Goal: Task Accomplishment & Management: Manage account settings

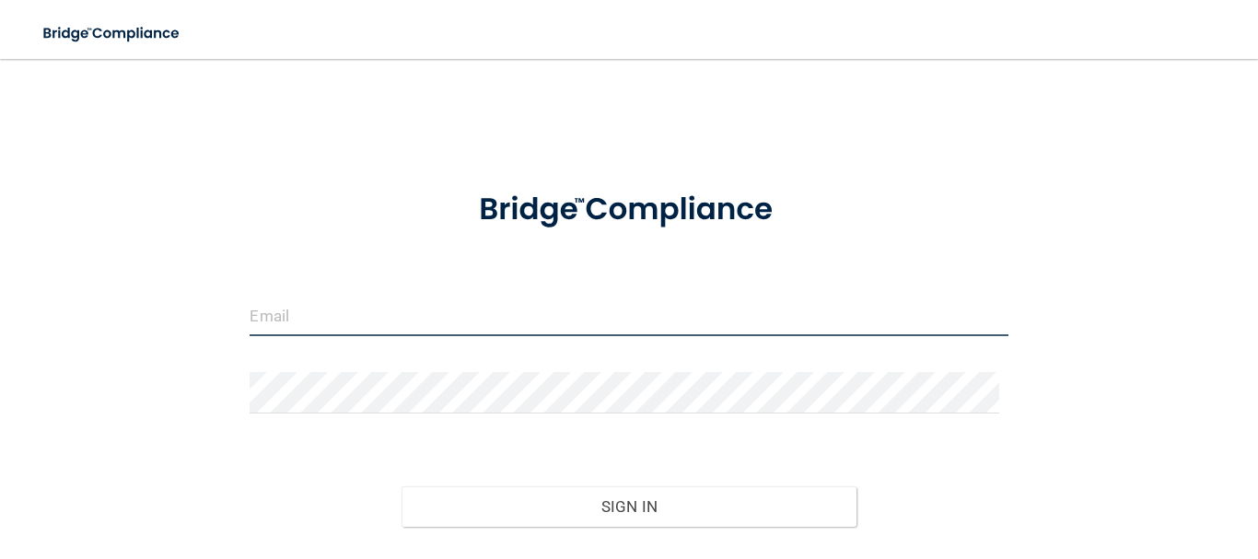
click at [336, 317] on input "email" at bounding box center [629, 315] width 758 height 41
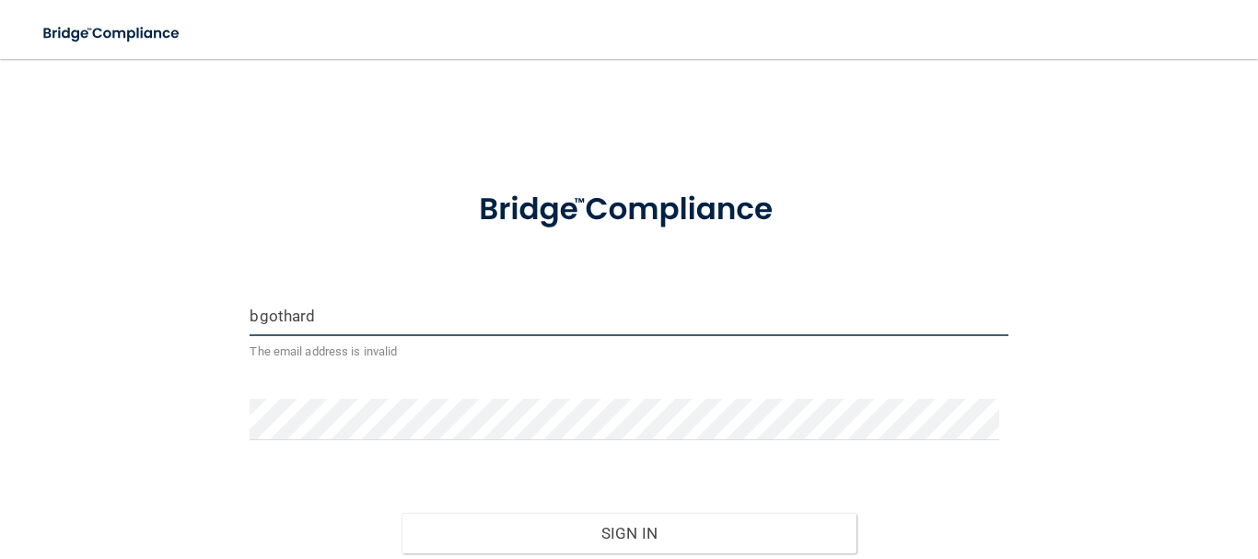
type input "[EMAIL_ADDRESS][DOMAIN_NAME]"
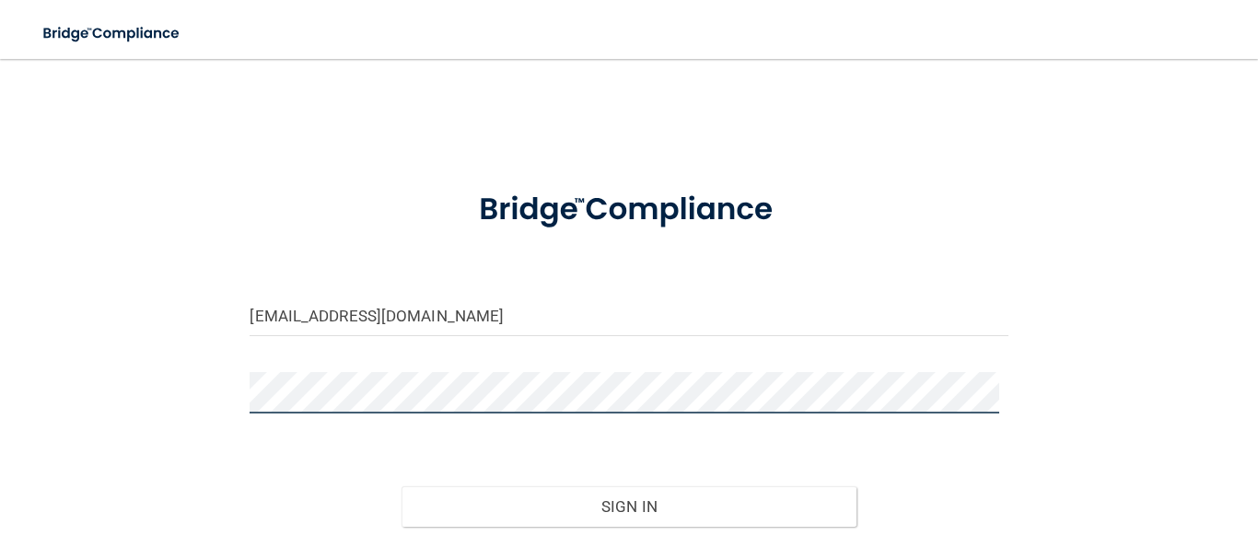
click at [402, 486] on button "Sign In" at bounding box center [629, 506] width 455 height 41
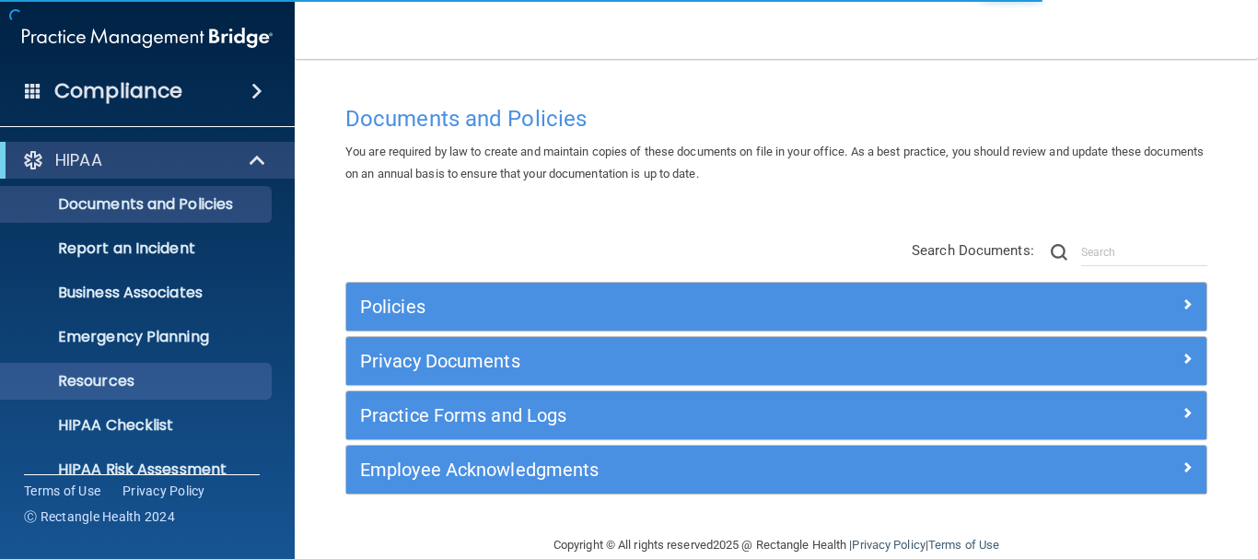
scroll to position [205, 0]
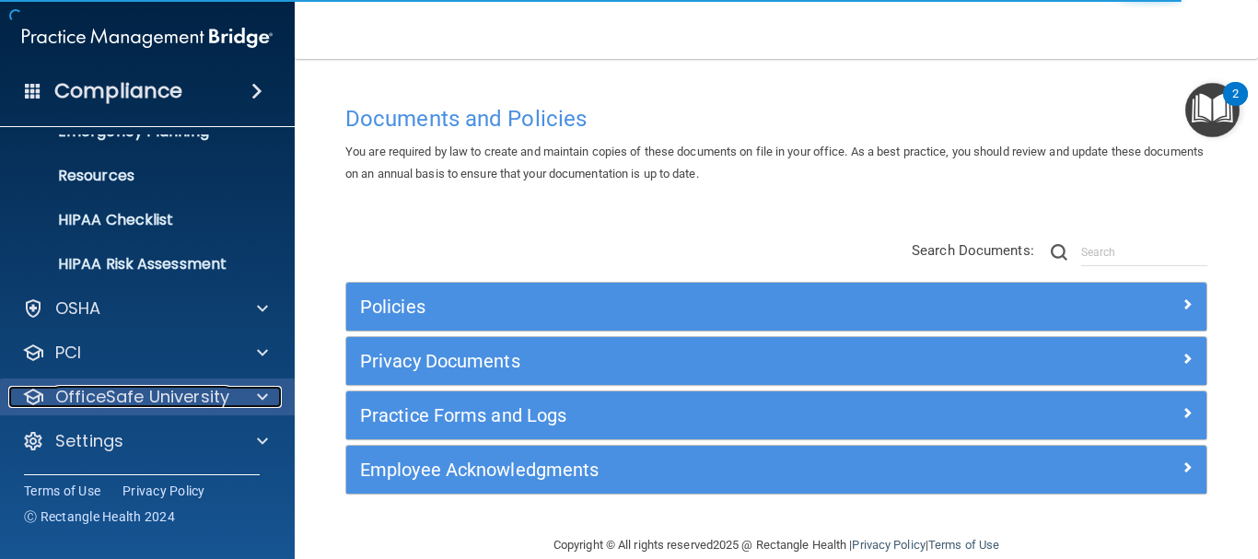
click at [108, 392] on p "OfficeSafe University" at bounding box center [142, 397] width 174 height 22
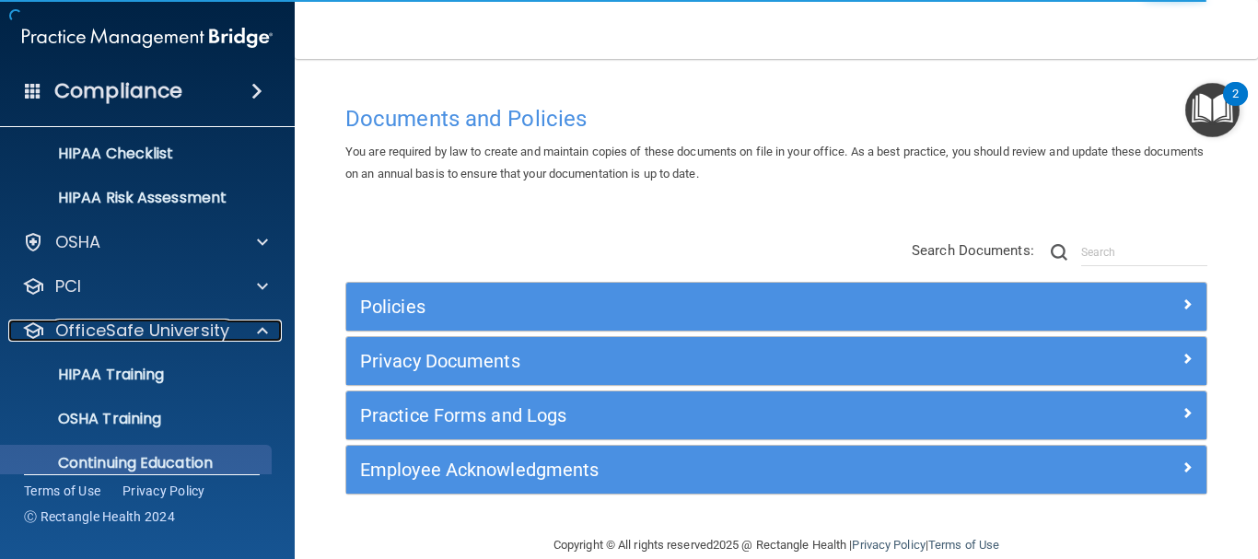
scroll to position [337, 0]
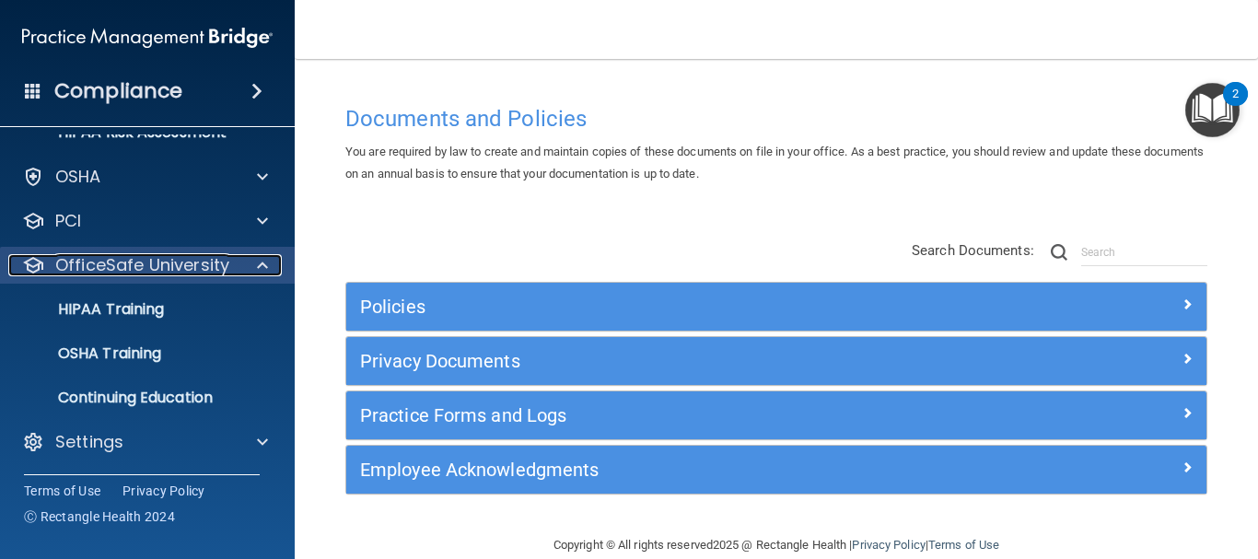
click at [117, 264] on p "OfficeSafe University" at bounding box center [142, 265] width 174 height 22
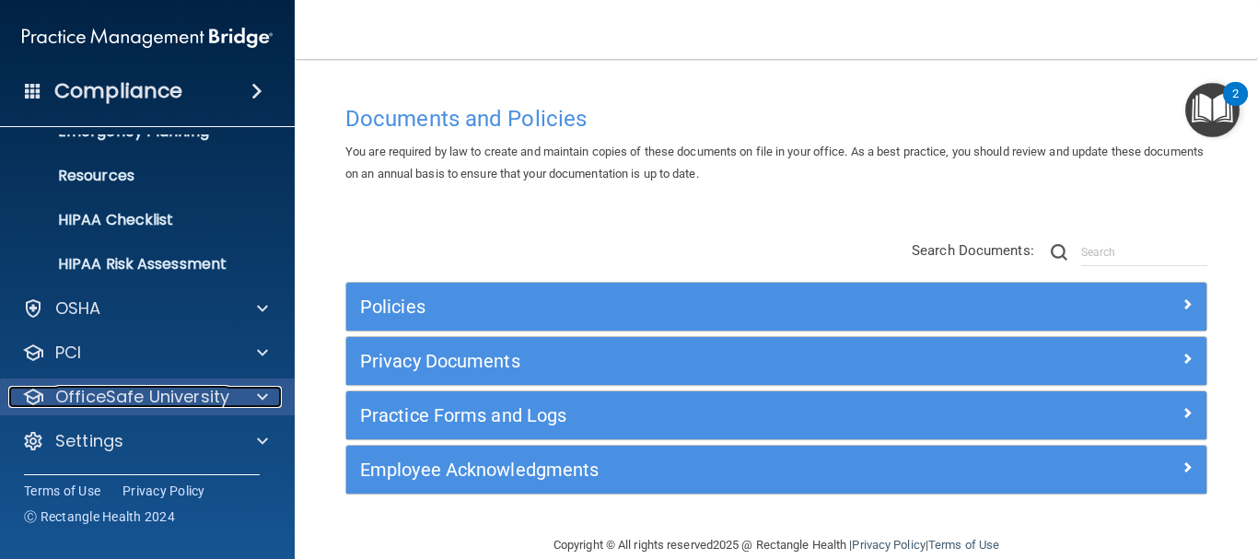
scroll to position [205, 0]
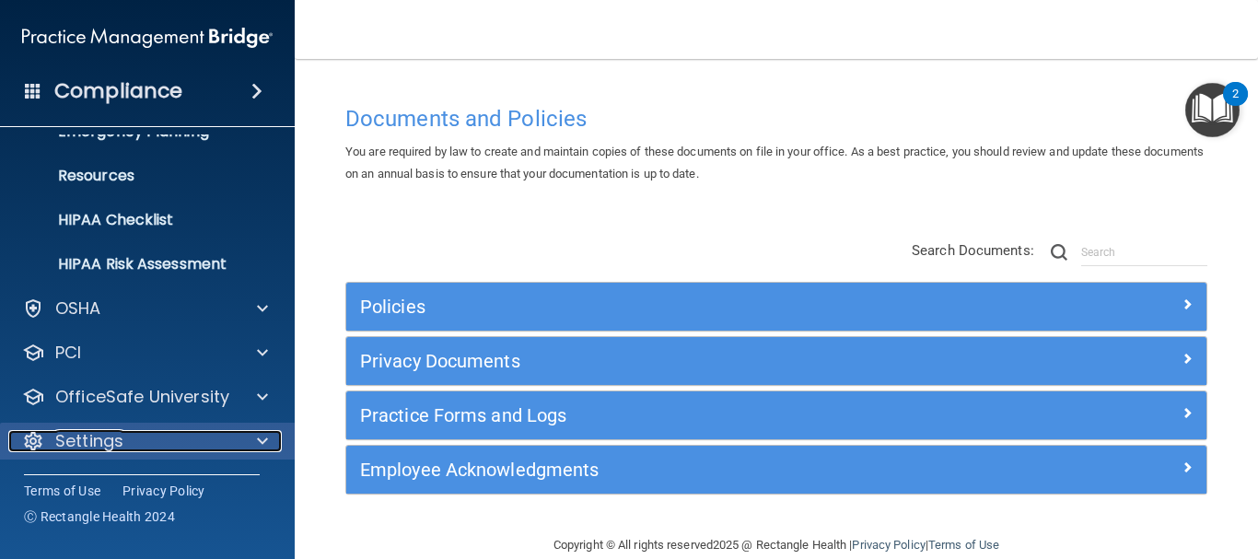
click at [109, 433] on p "Settings" at bounding box center [89, 441] width 68 height 22
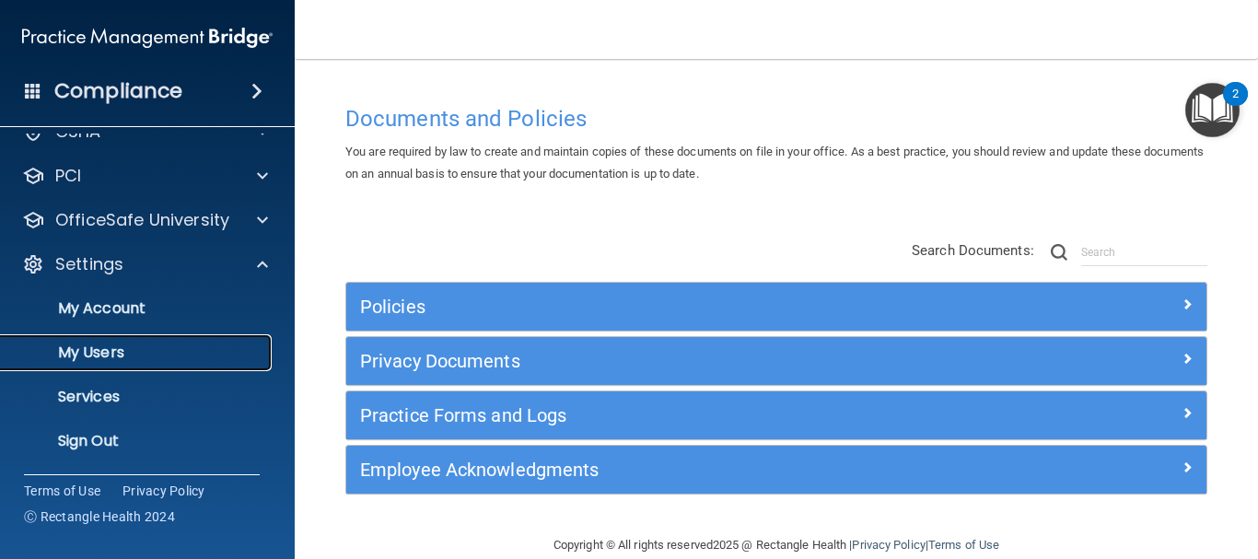
click at [82, 356] on p "My Users" at bounding box center [137, 352] width 251 height 18
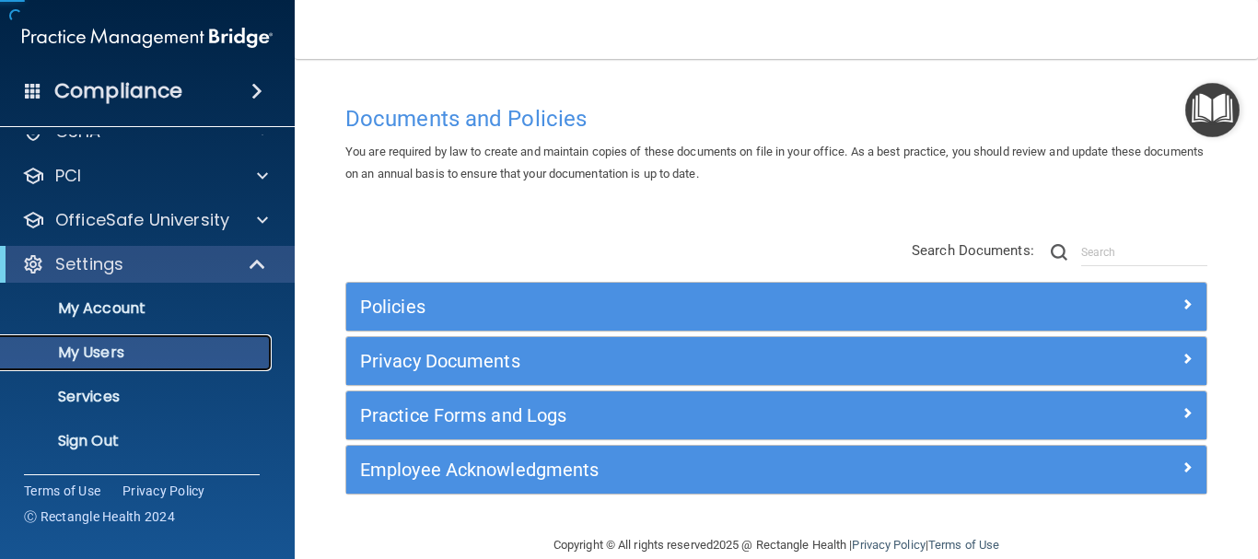
scroll to position [72, 0]
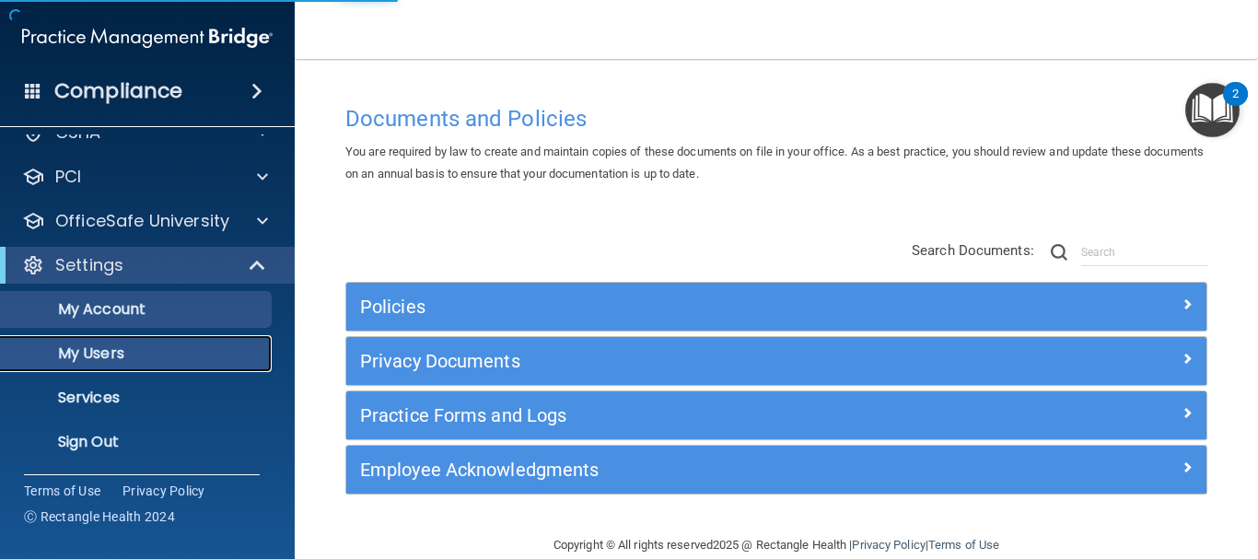
select select "20"
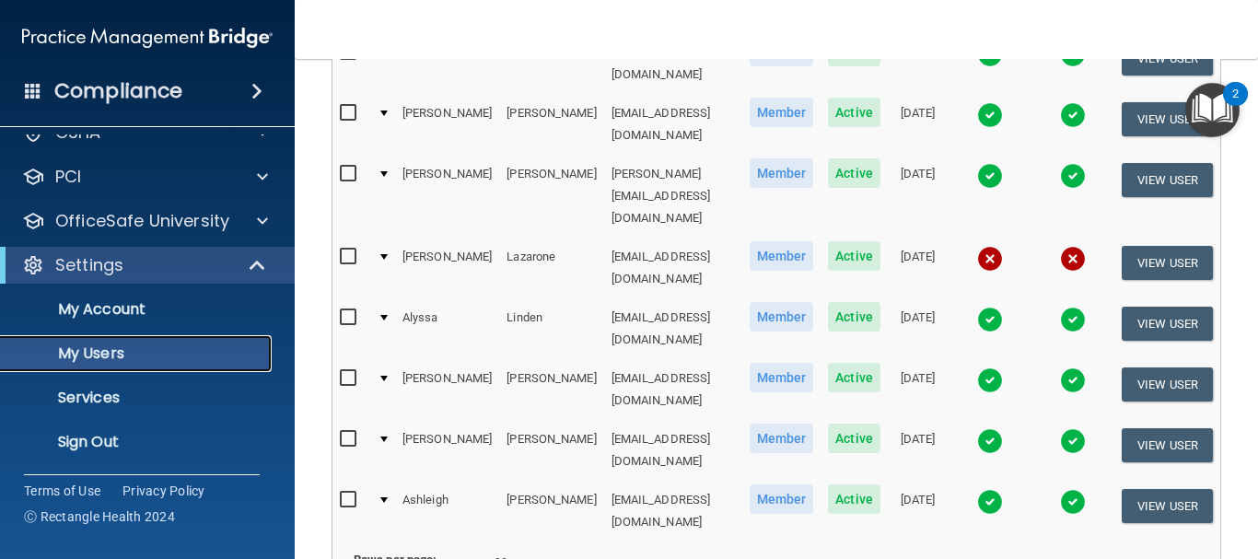
scroll to position [1023, 0]
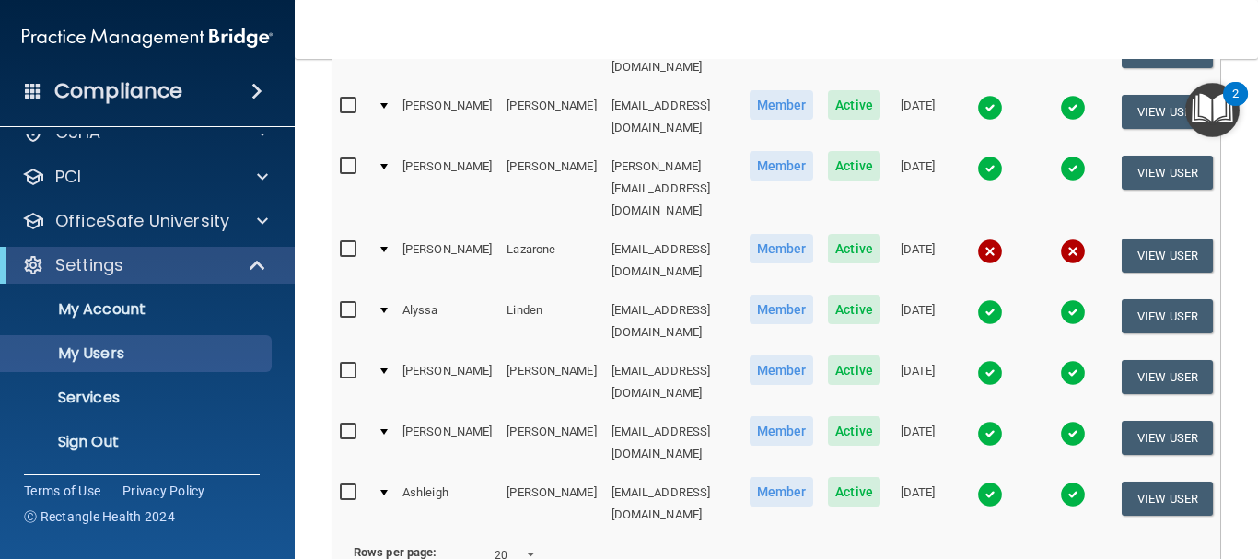
drag, startPoint x: 571, startPoint y: 158, endPoint x: 689, endPoint y: 19, distance: 182.3
click at [689, 19] on nav "Toggle navigation [PERSON_NAME] [EMAIL_ADDRESS][DOMAIN_NAME] Manage My Enterpri…" at bounding box center [776, 29] width 963 height 59
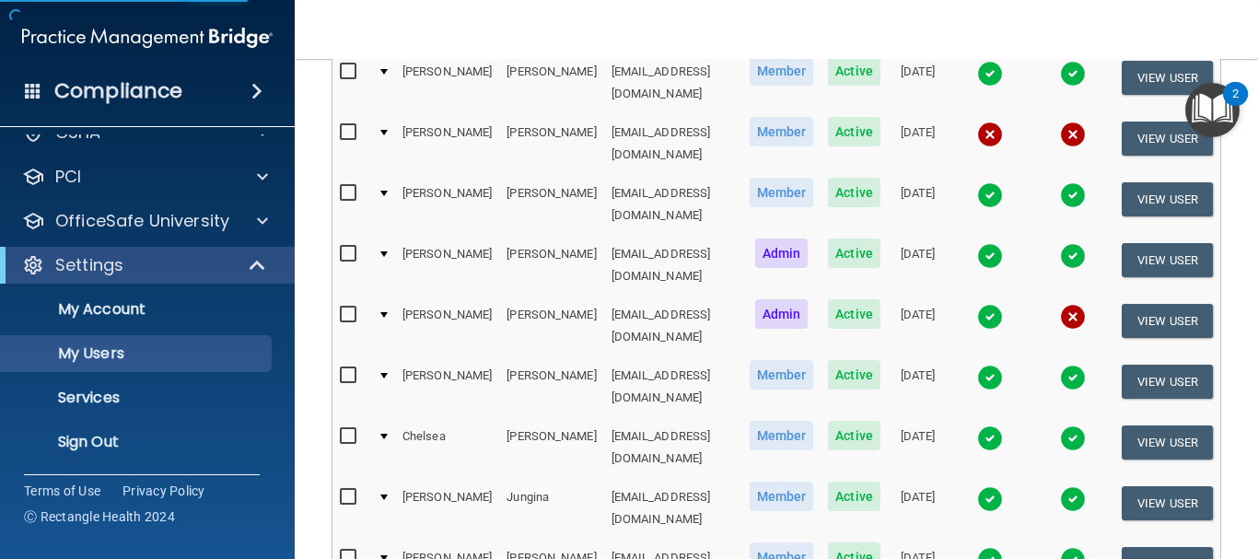
select select "20"
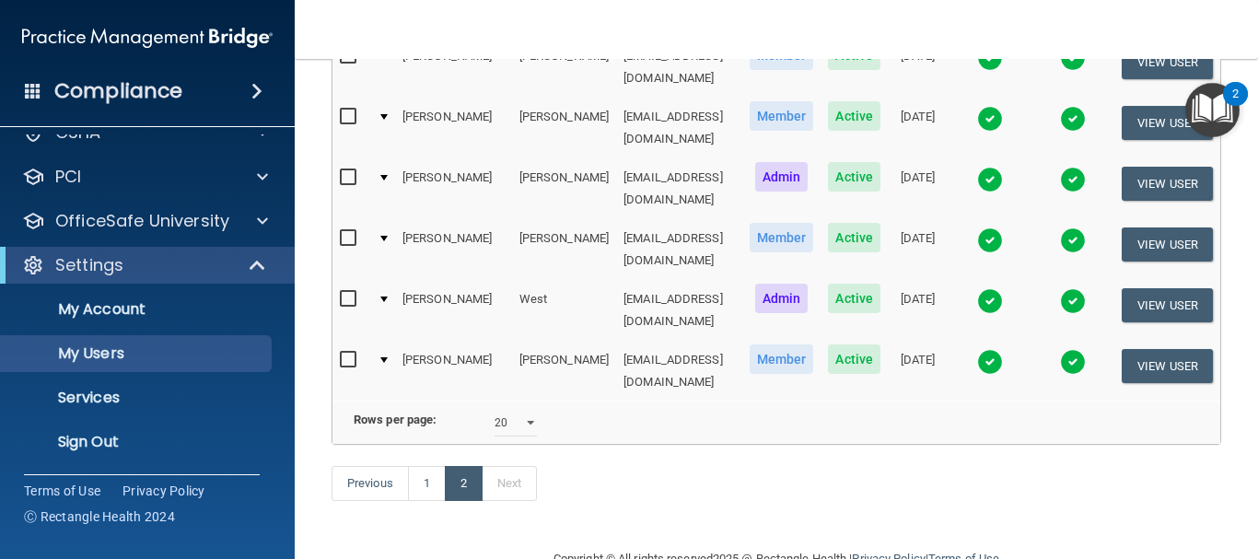
scroll to position [466, 0]
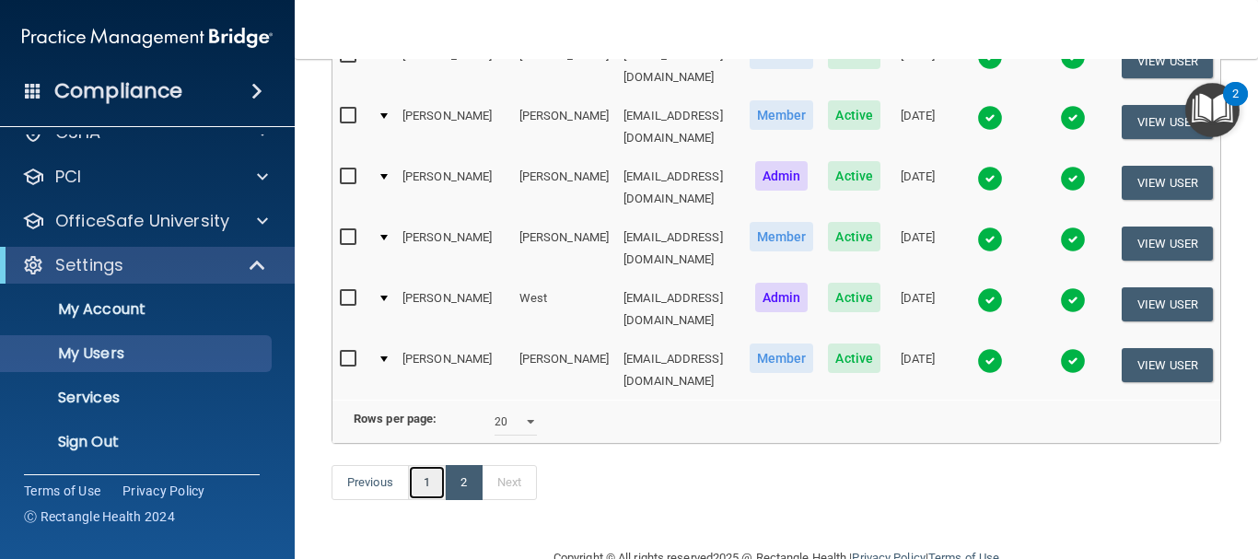
click at [424, 465] on link "1" at bounding box center [427, 482] width 38 height 35
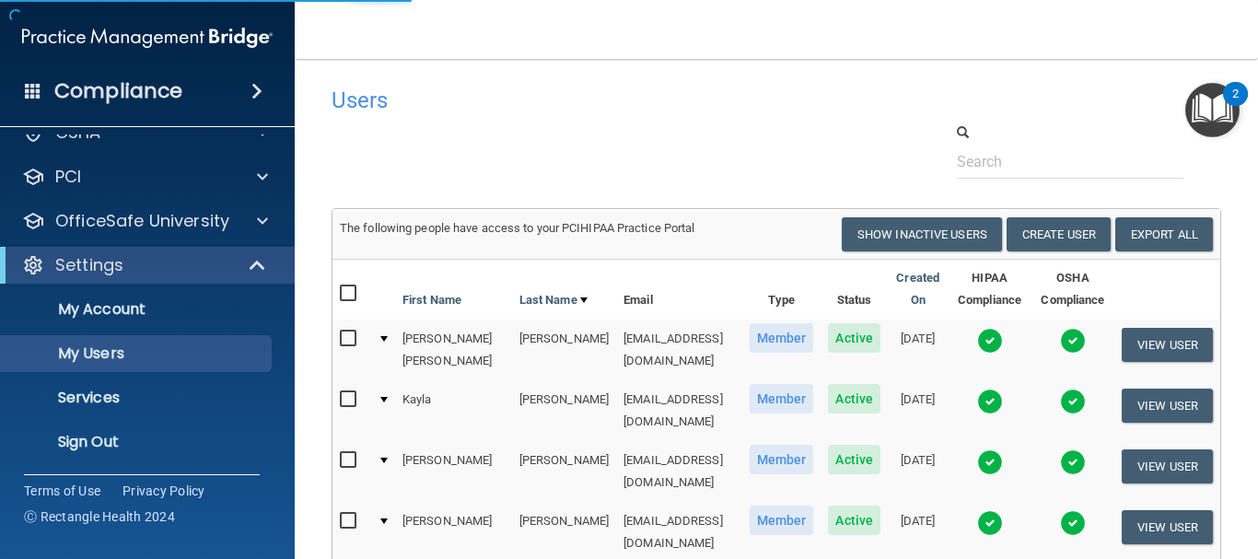
select select "20"
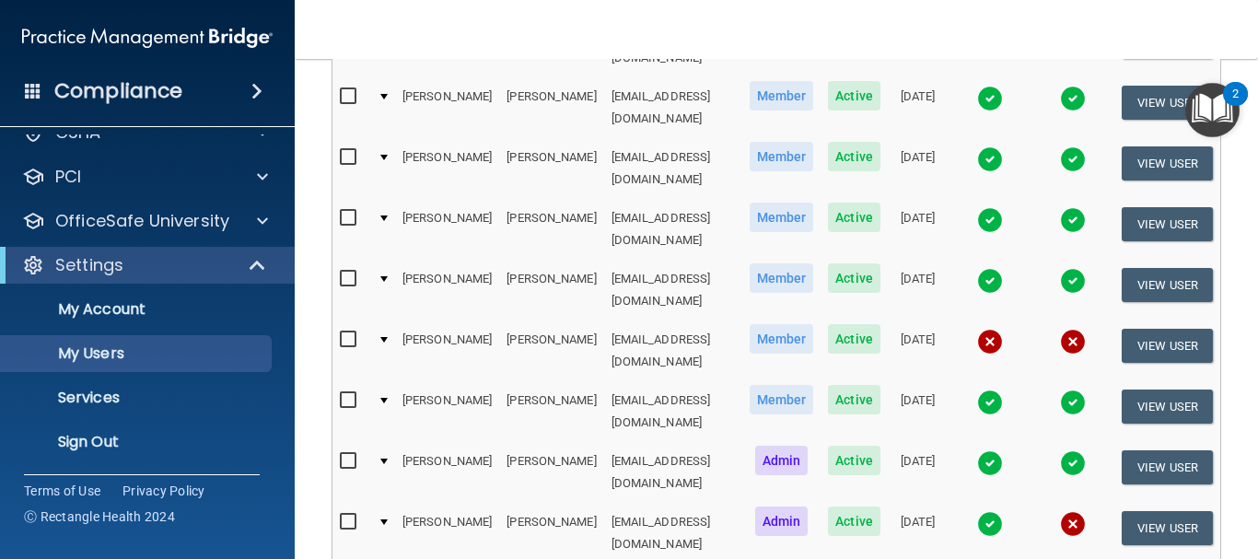
scroll to position [368, 0]
